Goal: Communication & Community: Answer question/provide support

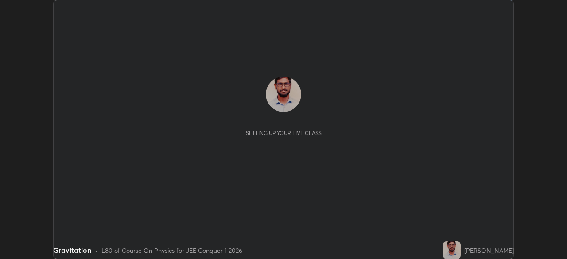
scroll to position [259, 566]
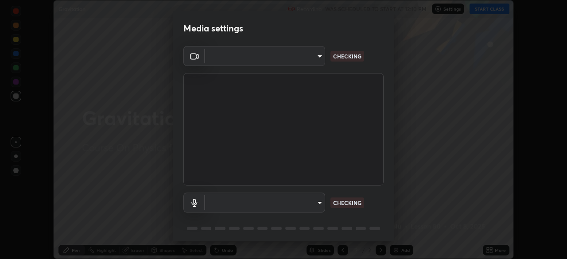
type input "2055d6b4886d5bb201a281e5a31a67b5b42155ec06478ebd21392b7472ee883e"
type input "default"
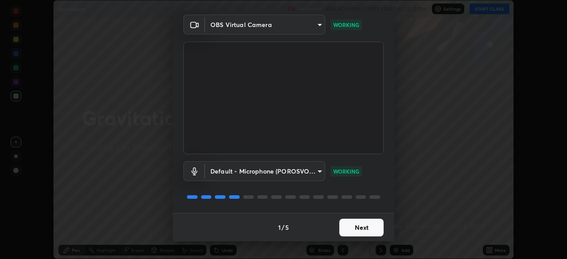
click at [364, 228] on button "Next" at bounding box center [361, 228] width 44 height 18
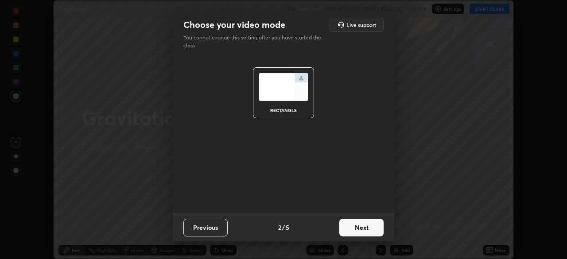
scroll to position [0, 0]
click at [366, 229] on button "Next" at bounding box center [361, 228] width 44 height 18
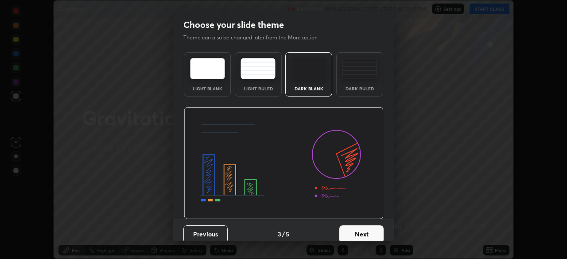
click at [368, 230] on button "Next" at bounding box center [361, 234] width 44 height 18
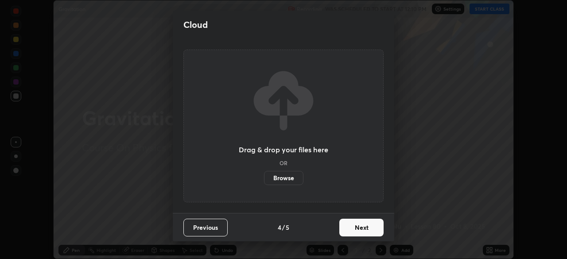
click at [369, 230] on button "Next" at bounding box center [361, 228] width 44 height 18
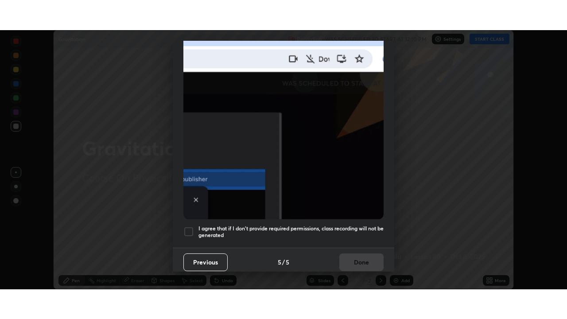
scroll to position [211, 0]
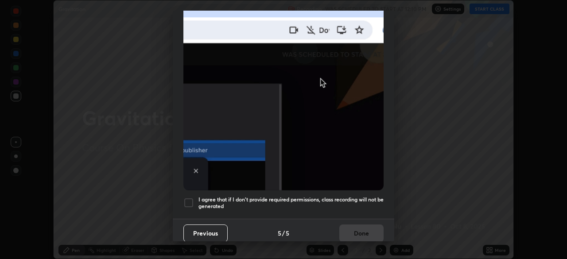
click at [194, 202] on div "I agree that if I don't provide required permissions, class recording will not …" at bounding box center [283, 202] width 200 height 11
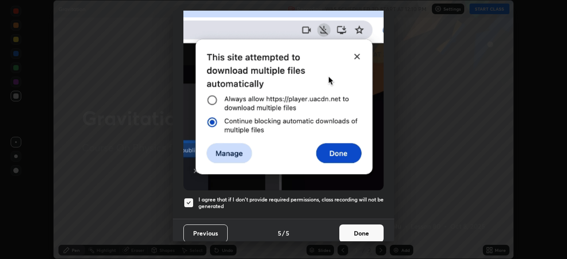
click at [363, 229] on button "Done" at bounding box center [361, 233] width 44 height 18
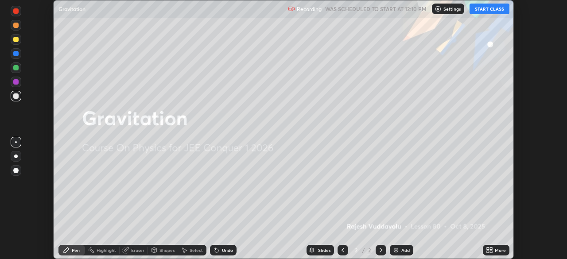
click at [487, 10] on button "START CLASS" at bounding box center [489, 9] width 40 height 11
click at [487, 247] on icon at bounding box center [487, 248] width 2 height 2
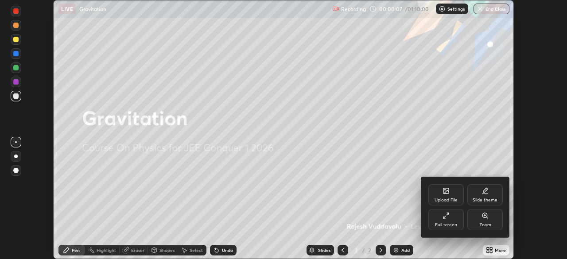
click at [455, 221] on div "Full screen" at bounding box center [445, 219] width 35 height 21
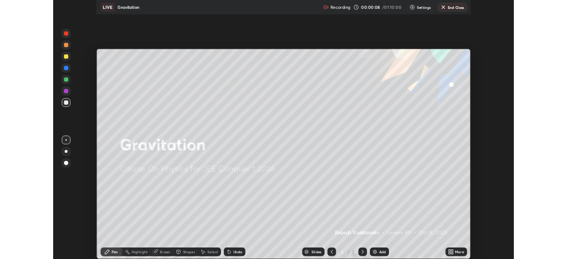
scroll to position [319, 567]
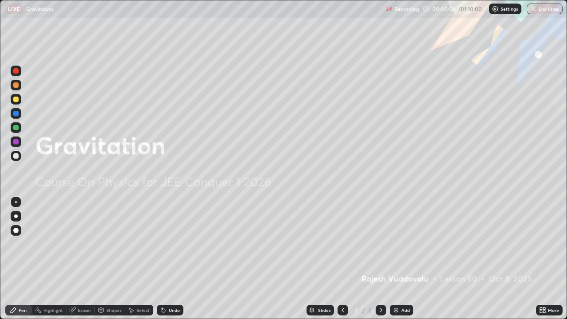
click at [404, 259] on div "Add" at bounding box center [405, 310] width 8 height 4
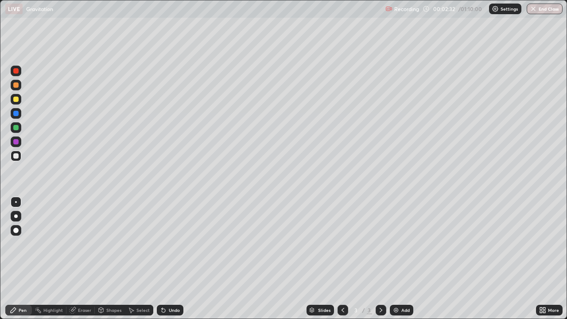
click at [136, 259] on div "Select" at bounding box center [142, 310] width 13 height 4
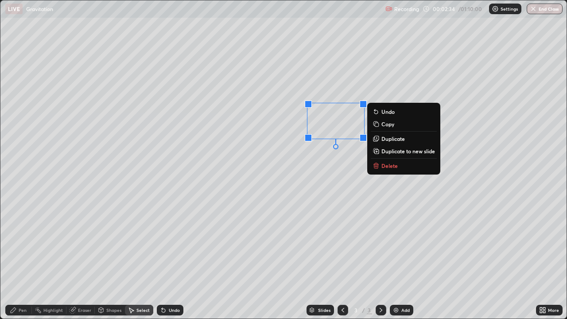
click at [401, 167] on button "Delete" at bounding box center [404, 165] width 66 height 11
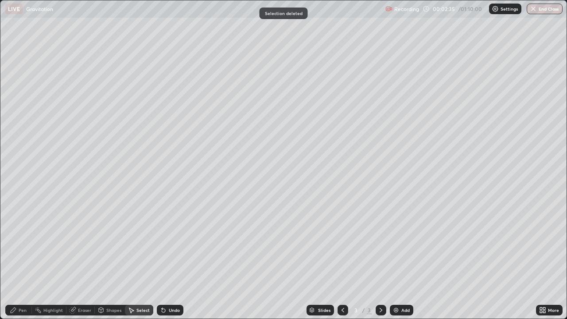
click at [23, 259] on div "Pen" at bounding box center [23, 310] width 8 height 4
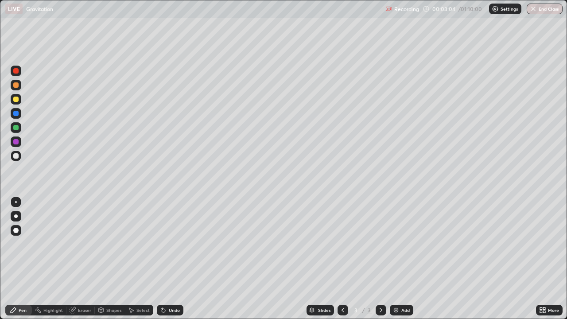
click at [15, 102] on div at bounding box center [16, 99] width 11 height 11
click at [84, 259] on div "Eraser" at bounding box center [84, 310] width 13 height 4
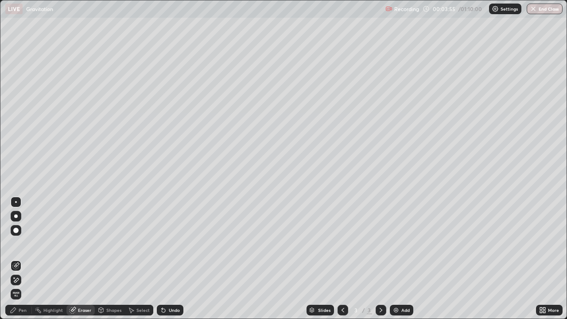
click at [20, 259] on div "Pen" at bounding box center [18, 310] width 27 height 11
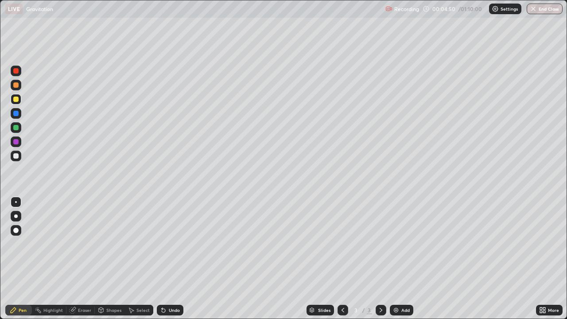
click at [80, 259] on div "Eraser" at bounding box center [84, 310] width 13 height 4
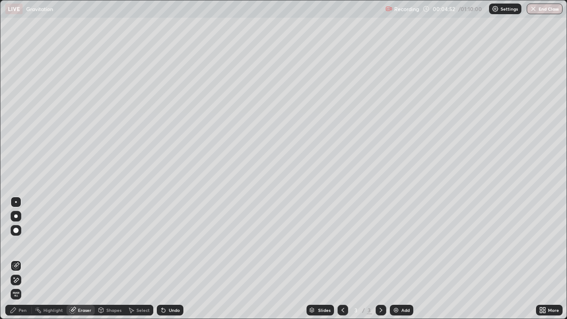
click at [19, 259] on div "Pen" at bounding box center [23, 310] width 8 height 4
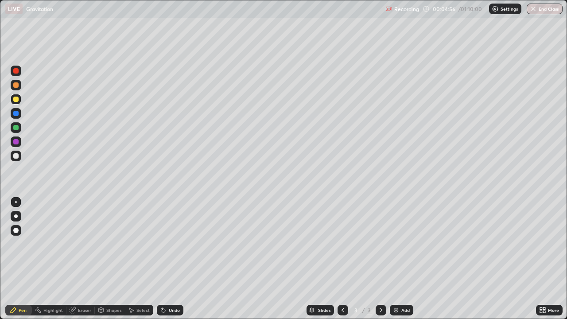
click at [83, 259] on div "Eraser" at bounding box center [84, 310] width 13 height 4
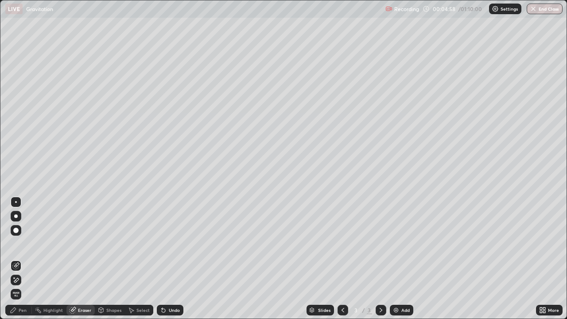
click at [22, 259] on div "Pen" at bounding box center [18, 310] width 27 height 11
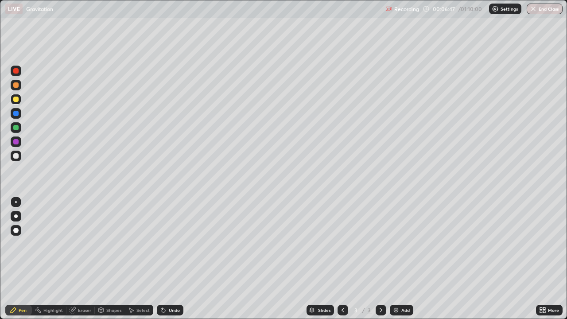
click at [16, 156] on div at bounding box center [15, 155] width 5 height 5
click at [172, 259] on div "Undo" at bounding box center [174, 310] width 11 height 4
click at [174, 259] on div "Undo" at bounding box center [174, 310] width 11 height 4
click at [177, 259] on div "Undo" at bounding box center [174, 310] width 11 height 4
click at [116, 259] on div "Shapes" at bounding box center [113, 310] width 15 height 4
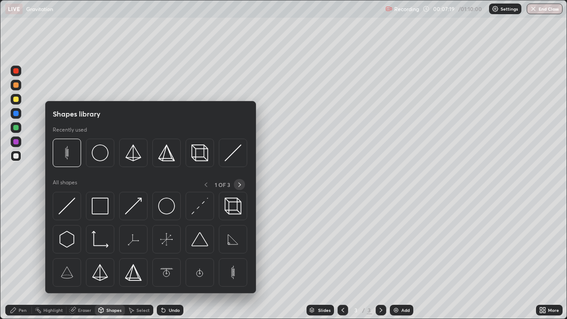
click at [239, 183] on icon at bounding box center [239, 184] width 7 height 7
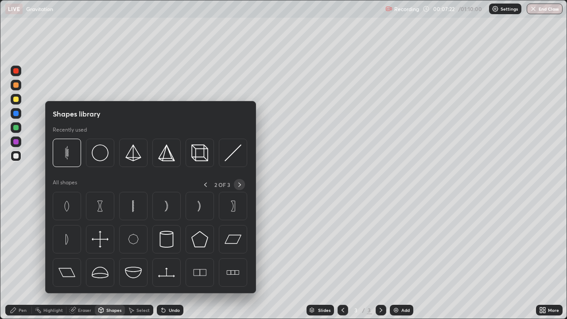
click at [239, 184] on icon at bounding box center [239, 184] width 7 height 7
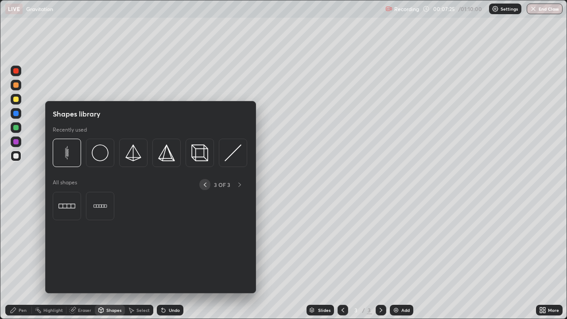
click at [206, 183] on icon at bounding box center [204, 184] width 7 height 7
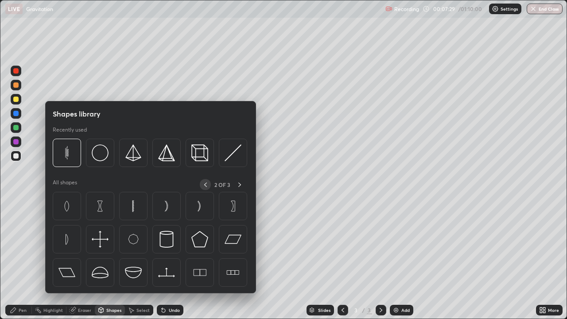
click at [205, 186] on icon at bounding box center [205, 184] width 3 height 4
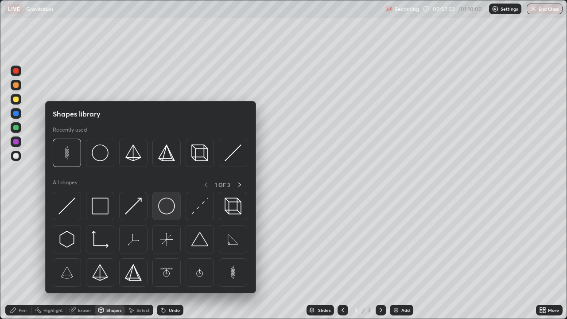
click at [170, 204] on img at bounding box center [166, 205] width 17 height 17
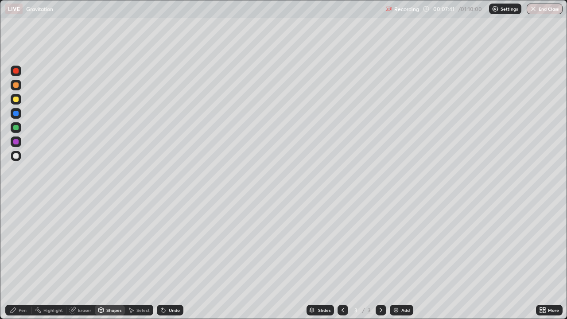
click at [139, 259] on div "Select" at bounding box center [142, 310] width 13 height 4
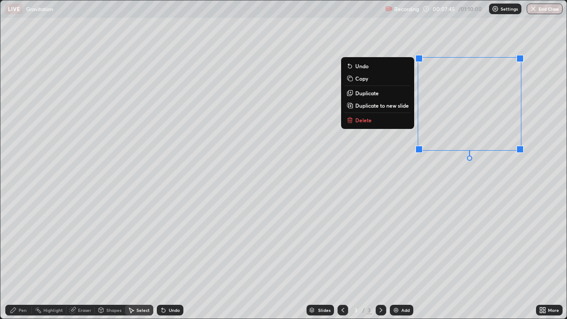
click at [467, 187] on div "0 ° Undo Copy Duplicate Duplicate to new slide Delete" at bounding box center [283, 159] width 566 height 318
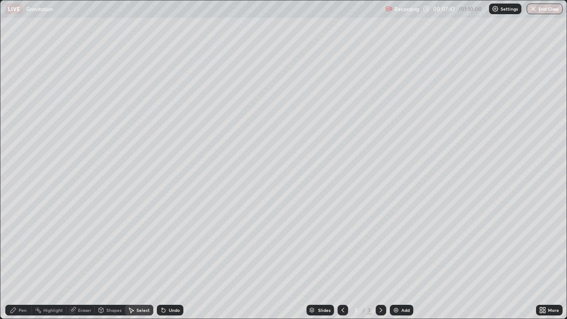
click at [24, 259] on div "Pen" at bounding box center [23, 310] width 8 height 4
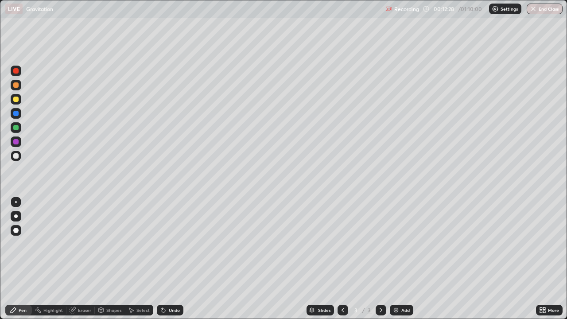
click at [397, 259] on img at bounding box center [395, 309] width 7 height 7
click at [172, 259] on div "Undo" at bounding box center [174, 310] width 11 height 4
click at [170, 259] on div "Undo" at bounding box center [174, 310] width 11 height 4
click at [171, 259] on div "Undo" at bounding box center [174, 310] width 11 height 4
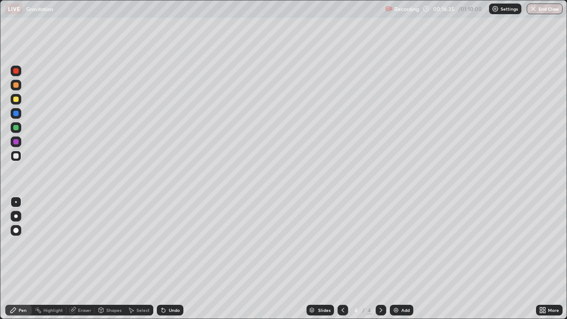
click at [166, 259] on div "Undo" at bounding box center [170, 310] width 27 height 11
click at [168, 259] on div "Undo" at bounding box center [170, 310] width 27 height 11
click at [140, 259] on div "Select" at bounding box center [142, 310] width 13 height 4
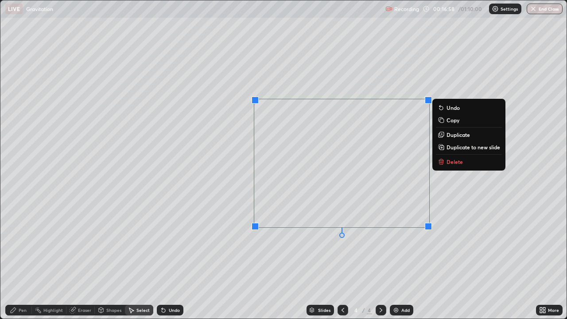
click at [452, 164] on p "Delete" at bounding box center [454, 161] width 16 height 7
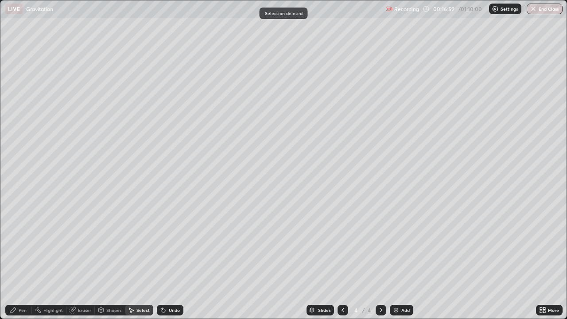
click at [27, 259] on div "Pen" at bounding box center [18, 310] width 27 height 11
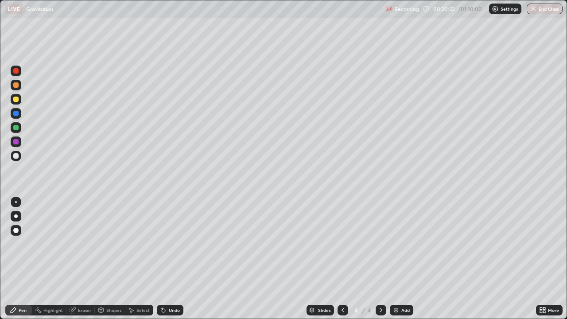
click at [172, 259] on div "Undo" at bounding box center [174, 310] width 11 height 4
click at [174, 259] on div "Undo" at bounding box center [174, 310] width 11 height 4
click at [398, 259] on div "Add" at bounding box center [401, 310] width 23 height 11
click at [174, 259] on div "Undo" at bounding box center [174, 310] width 11 height 4
click at [81, 259] on div "Eraser" at bounding box center [84, 310] width 13 height 4
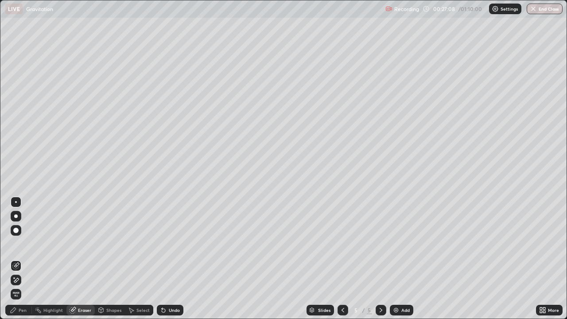
click at [26, 259] on div "Pen" at bounding box center [23, 310] width 8 height 4
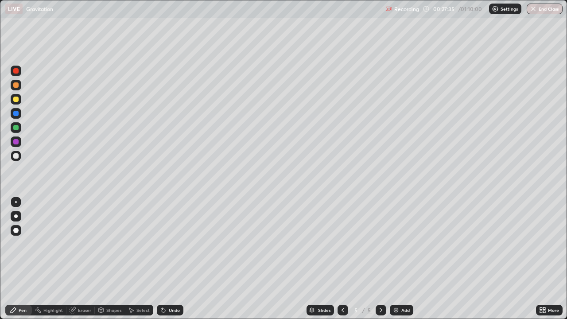
click at [85, 259] on div "Eraser" at bounding box center [84, 310] width 13 height 4
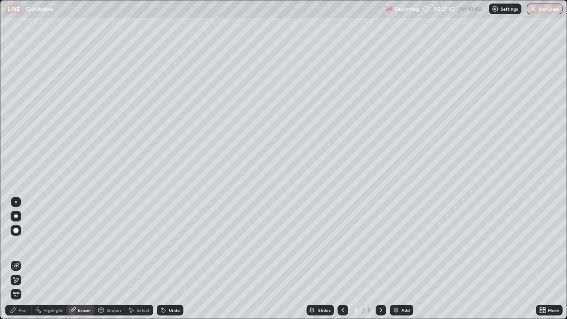
click at [28, 259] on div "Pen" at bounding box center [18, 310] width 27 height 11
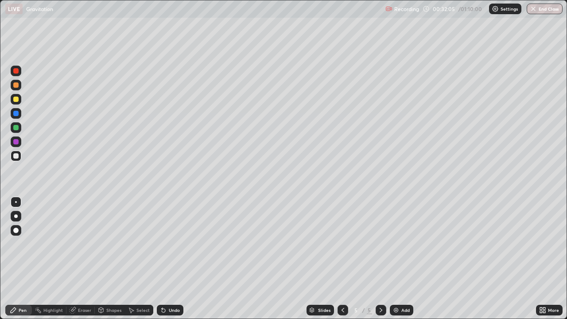
click at [80, 259] on div "Eraser" at bounding box center [84, 310] width 13 height 4
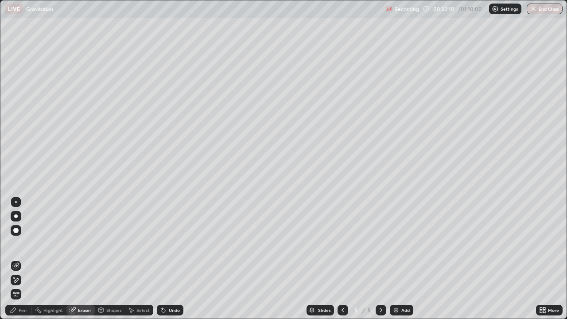
click at [21, 259] on div "Pen" at bounding box center [23, 310] width 8 height 4
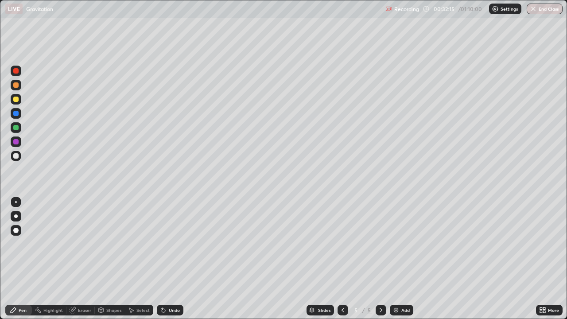
click at [84, 259] on div "Eraser" at bounding box center [84, 310] width 13 height 4
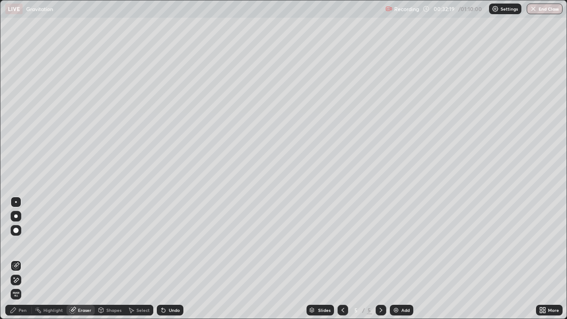
click at [26, 259] on div "Pen" at bounding box center [23, 310] width 8 height 4
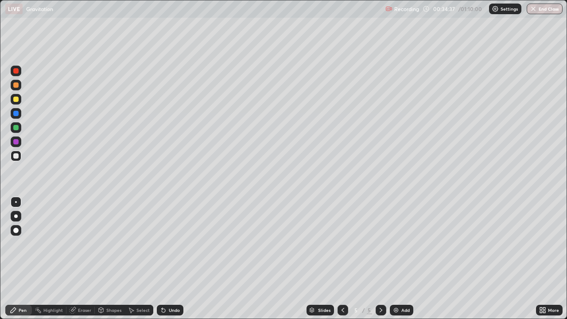
click at [404, 259] on div "Add" at bounding box center [405, 310] width 8 height 4
click at [174, 259] on div "Undo" at bounding box center [174, 310] width 11 height 4
click at [173, 93] on icon at bounding box center [176, 96] width 7 height 7
click at [167, 259] on div "Undo" at bounding box center [170, 310] width 27 height 11
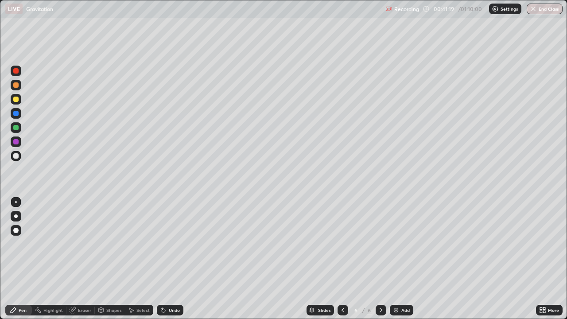
click at [175, 259] on div "Undo" at bounding box center [174, 310] width 11 height 4
click at [176, 259] on div "Undo" at bounding box center [174, 310] width 11 height 4
click at [173, 259] on div "Undo" at bounding box center [174, 310] width 11 height 4
click at [83, 259] on div "Eraser" at bounding box center [84, 310] width 13 height 4
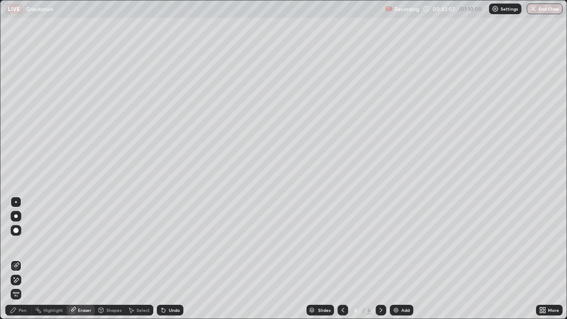
click at [23, 259] on div "Pen" at bounding box center [23, 310] width 8 height 4
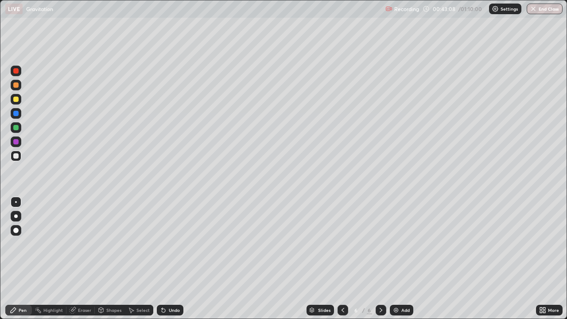
click at [86, 259] on div "Eraser" at bounding box center [84, 310] width 13 height 4
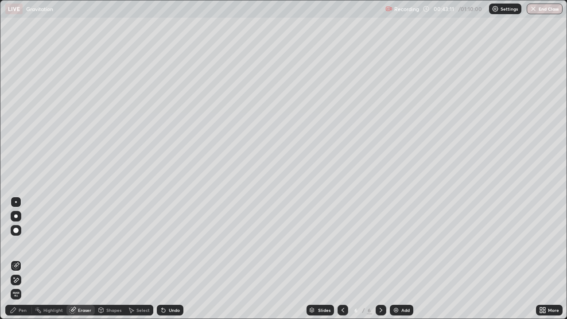
click at [23, 259] on div "Pen" at bounding box center [23, 310] width 8 height 4
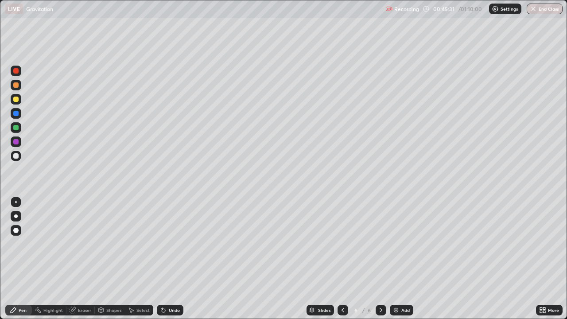
click at [84, 259] on div "Eraser" at bounding box center [84, 310] width 13 height 4
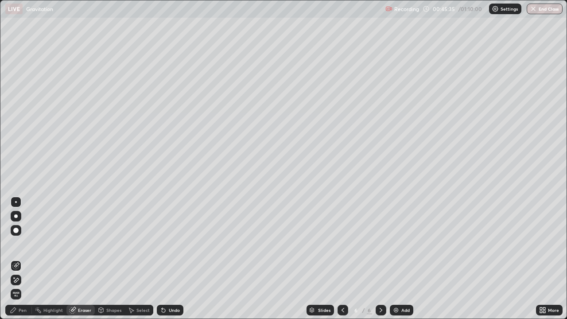
click at [19, 259] on div "Pen" at bounding box center [23, 310] width 8 height 4
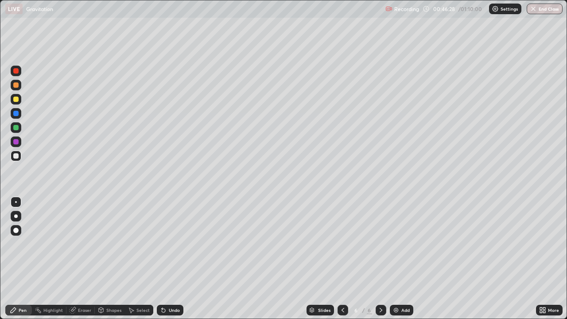
click at [405, 259] on div "Add" at bounding box center [405, 310] width 8 height 4
click at [140, 259] on div "Select" at bounding box center [142, 310] width 13 height 4
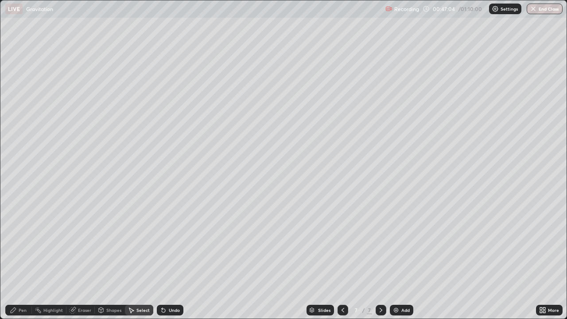
click at [78, 259] on div "Eraser" at bounding box center [84, 310] width 13 height 4
click at [17, 259] on div "Pen" at bounding box center [18, 310] width 27 height 11
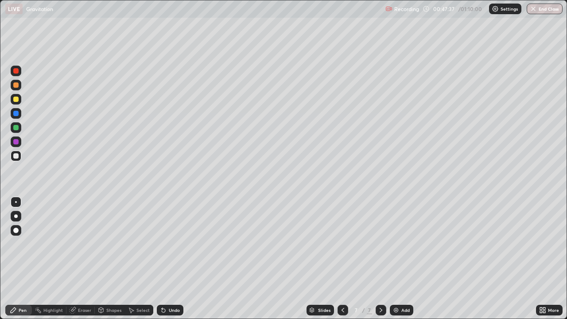
click at [173, 259] on div "Undo" at bounding box center [174, 310] width 11 height 4
click at [172, 259] on div "Undo" at bounding box center [174, 310] width 11 height 4
click at [83, 259] on div "Eraser" at bounding box center [84, 310] width 13 height 4
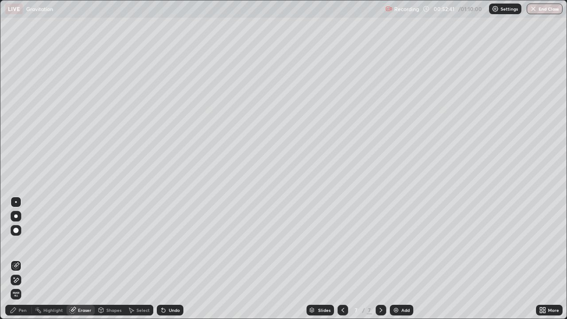
click at [25, 259] on div "Pen" at bounding box center [23, 310] width 8 height 4
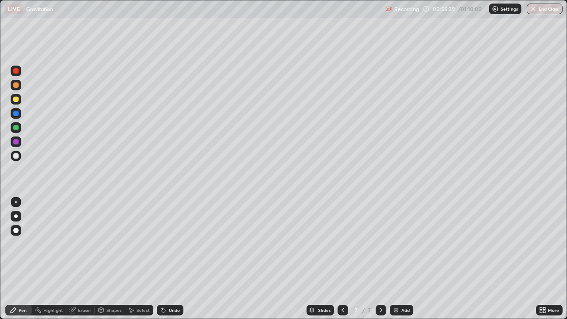
click at [140, 259] on div "Select" at bounding box center [142, 310] width 13 height 4
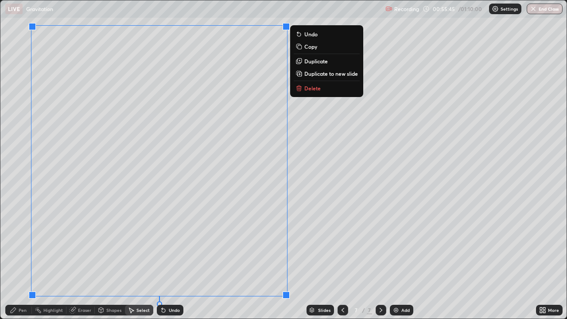
click at [303, 88] on button "Delete" at bounding box center [326, 88] width 66 height 11
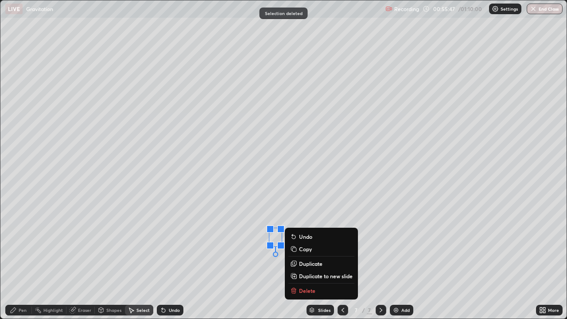
click at [303, 259] on p "Delete" at bounding box center [307, 290] width 16 height 7
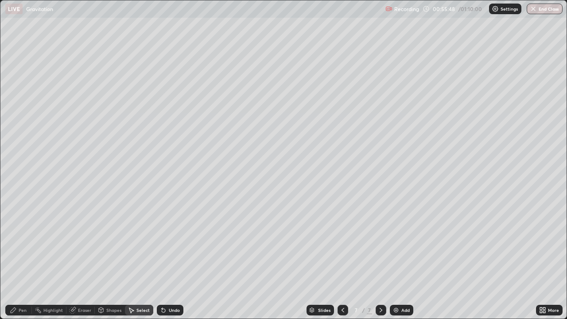
click at [19, 259] on div "Pen" at bounding box center [23, 310] width 8 height 4
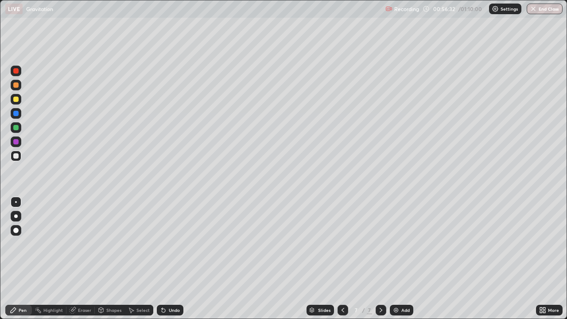
click at [170, 259] on div "Undo" at bounding box center [170, 310] width 27 height 11
click at [170, 259] on div "Undo" at bounding box center [174, 310] width 11 height 4
click at [166, 259] on div "Undo" at bounding box center [170, 310] width 27 height 11
click at [168, 259] on div "Undo" at bounding box center [170, 310] width 27 height 11
click at [402, 259] on div "Add" at bounding box center [405, 310] width 8 height 4
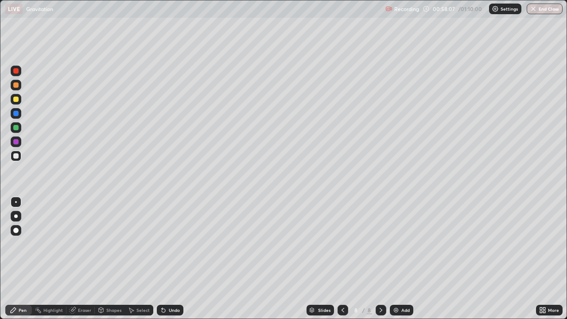
click at [343, 259] on icon at bounding box center [342, 309] width 7 height 7
click at [135, 259] on div "Select" at bounding box center [139, 310] width 28 height 11
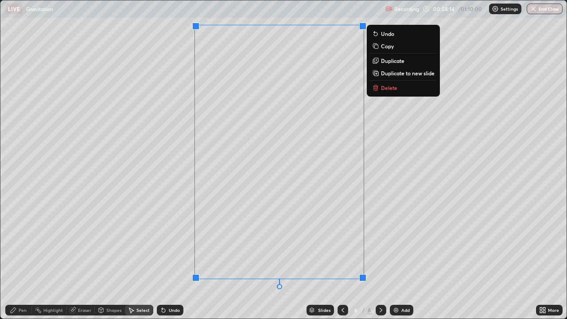
click at [390, 89] on p "Delete" at bounding box center [389, 87] width 16 height 7
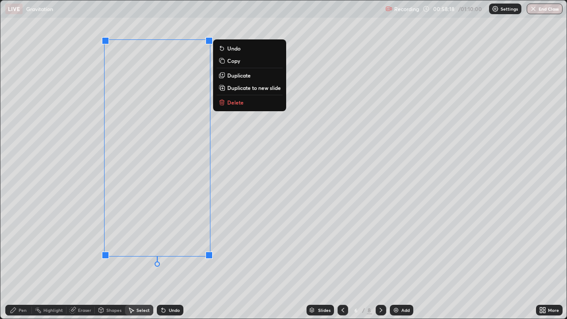
click at [241, 104] on p "Delete" at bounding box center [235, 102] width 16 height 7
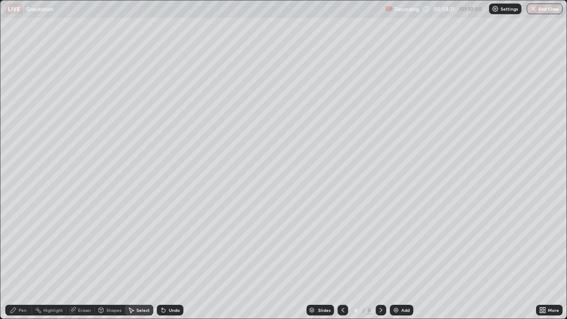
click at [81, 259] on div "Eraser" at bounding box center [84, 310] width 13 height 4
click at [22, 259] on div "Pen" at bounding box center [23, 310] width 8 height 4
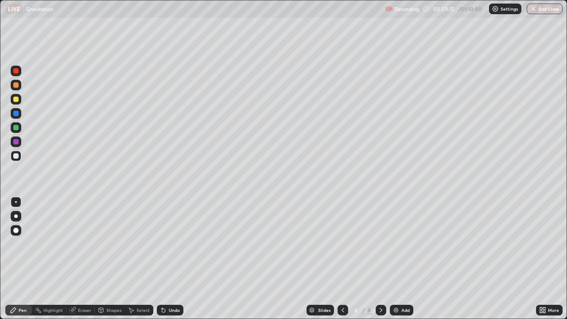
click at [84, 259] on div "Eraser" at bounding box center [84, 310] width 13 height 4
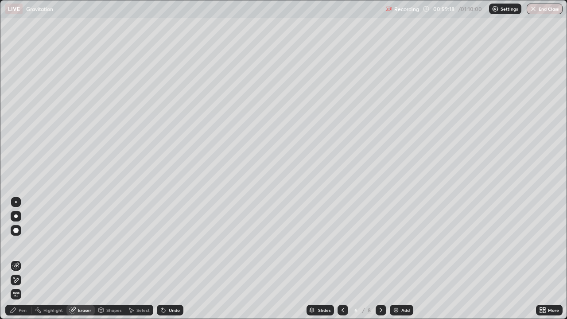
click at [16, 259] on div "Pen" at bounding box center [18, 310] width 27 height 11
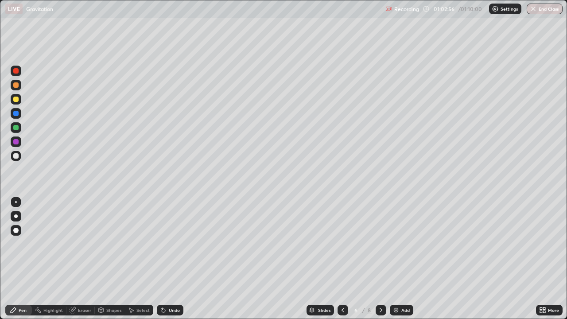
click at [342, 259] on icon at bounding box center [342, 309] width 7 height 7
click at [341, 259] on icon at bounding box center [342, 309] width 7 height 7
click at [342, 259] on icon at bounding box center [342, 309] width 7 height 7
click at [395, 259] on img at bounding box center [395, 309] width 7 height 7
click at [343, 259] on icon at bounding box center [342, 309] width 7 height 7
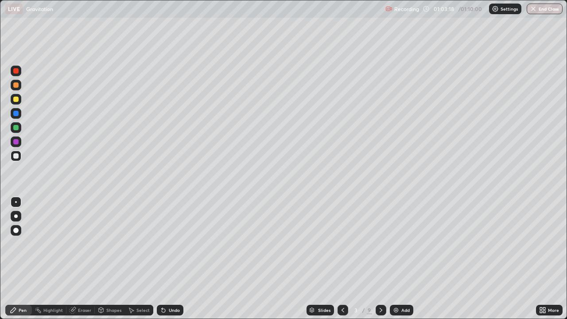
click at [380, 259] on icon at bounding box center [380, 309] width 7 height 7
click at [342, 259] on icon at bounding box center [342, 309] width 7 height 7
click at [379, 259] on icon at bounding box center [380, 309] width 7 height 7
click at [82, 259] on div "Eraser" at bounding box center [84, 310] width 13 height 4
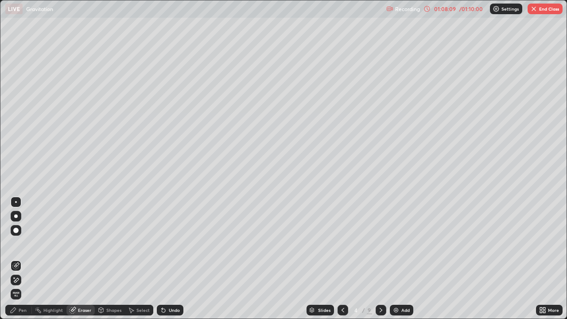
click at [27, 259] on div "Pen" at bounding box center [18, 310] width 27 height 11
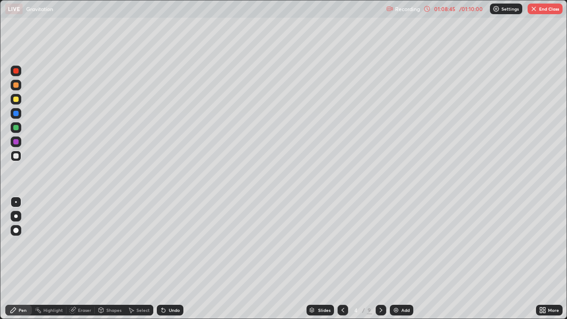
click at [103, 259] on icon at bounding box center [100, 309] width 7 height 7
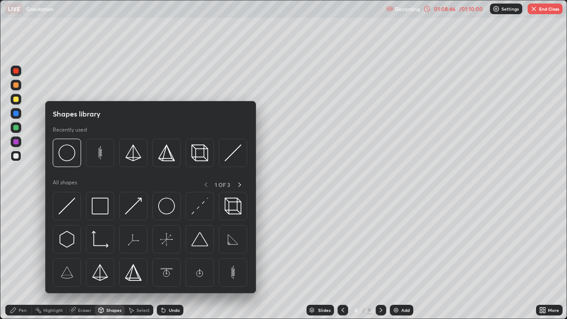
click at [238, 259] on div "Slides 4 / 9 Add" at bounding box center [359, 310] width 352 height 18
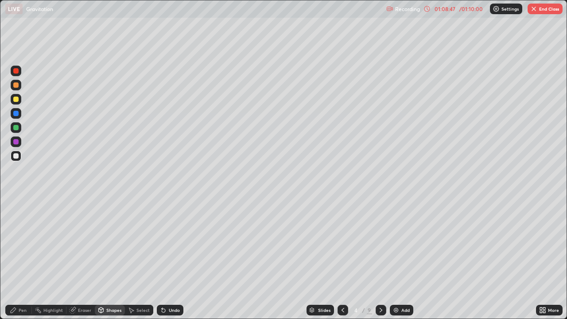
click at [79, 259] on div "Eraser" at bounding box center [84, 310] width 13 height 4
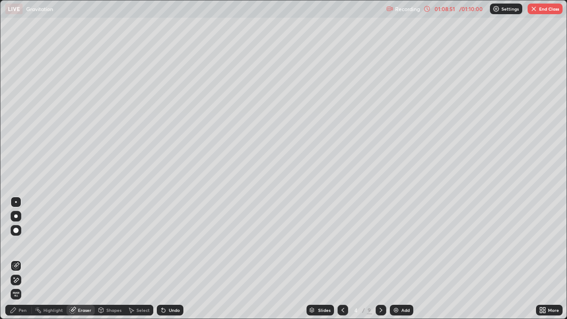
click at [23, 259] on div "Pen" at bounding box center [23, 310] width 8 height 4
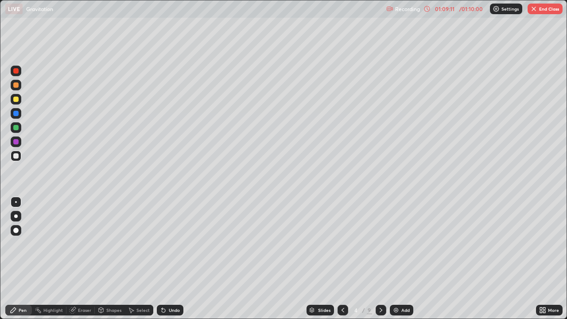
click at [88, 259] on div "Eraser" at bounding box center [80, 310] width 28 height 11
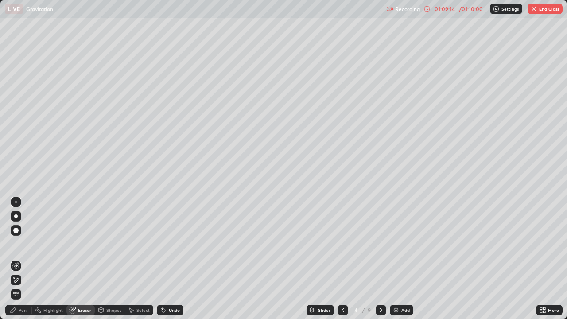
click at [23, 259] on div "Pen" at bounding box center [23, 310] width 8 height 4
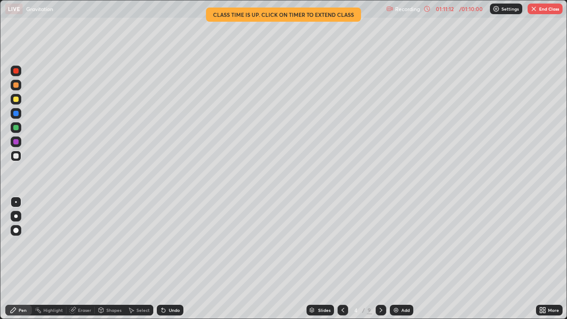
click at [177, 259] on div "Undo" at bounding box center [170, 310] width 27 height 11
click at [179, 259] on div "Undo" at bounding box center [170, 310] width 27 height 11
click at [137, 259] on div "Select" at bounding box center [142, 310] width 13 height 4
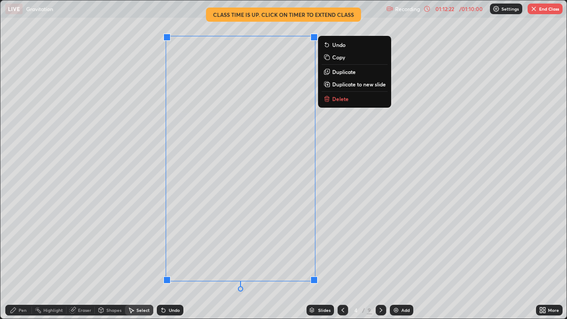
click at [340, 100] on p "Delete" at bounding box center [340, 98] width 16 height 7
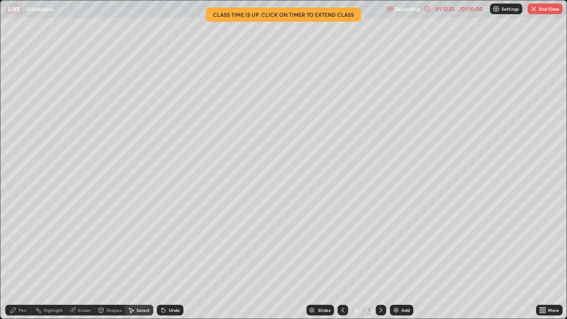
click at [12, 259] on div "Pen" at bounding box center [18, 310] width 27 height 11
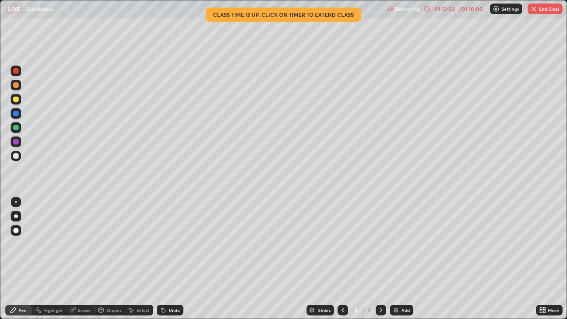
click at [544, 13] on button "End Class" at bounding box center [544, 9] width 35 height 11
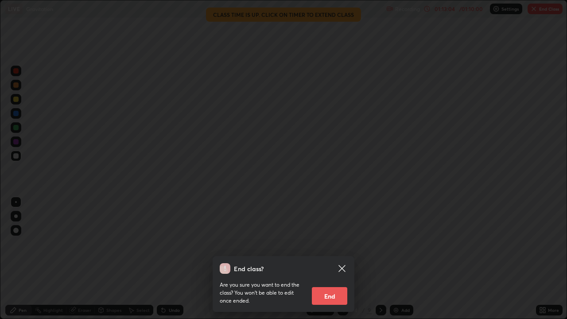
click at [331, 259] on button "End" at bounding box center [329, 296] width 35 height 18
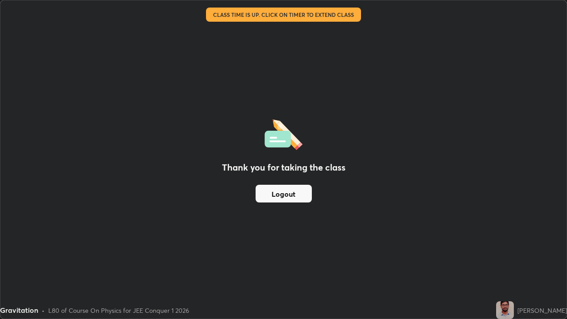
click at [298, 195] on button "Logout" at bounding box center [283, 194] width 56 height 18
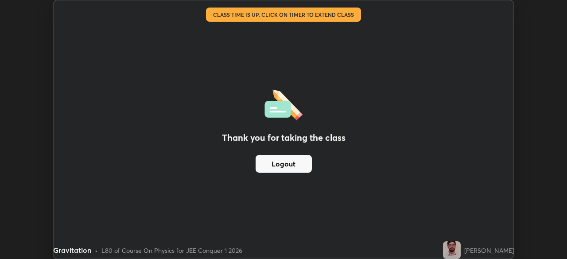
scroll to position [44008, 43700]
